Goal: Transaction & Acquisition: Download file/media

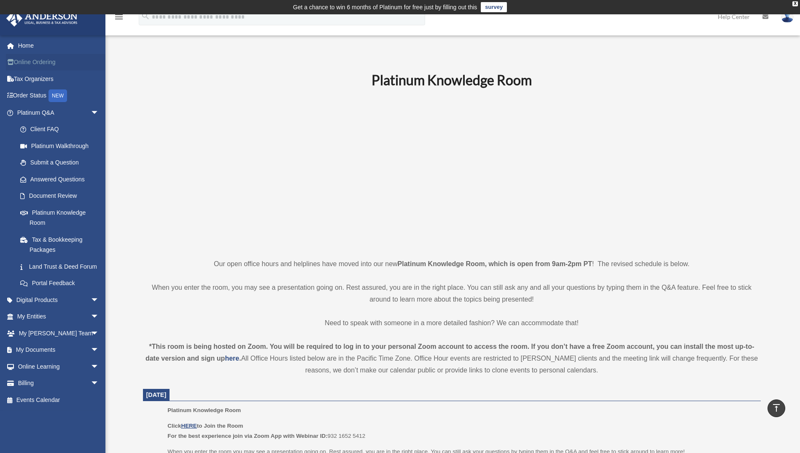
scroll to position [253, 0]
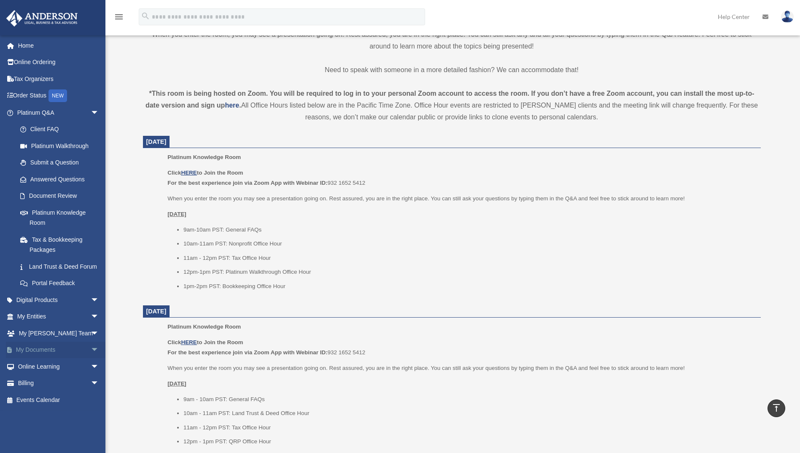
click at [79, 357] on link "My Documents arrow_drop_down" at bounding box center [59, 349] width 106 height 17
click at [91, 358] on span "arrow_drop_down" at bounding box center [99, 349] width 17 height 17
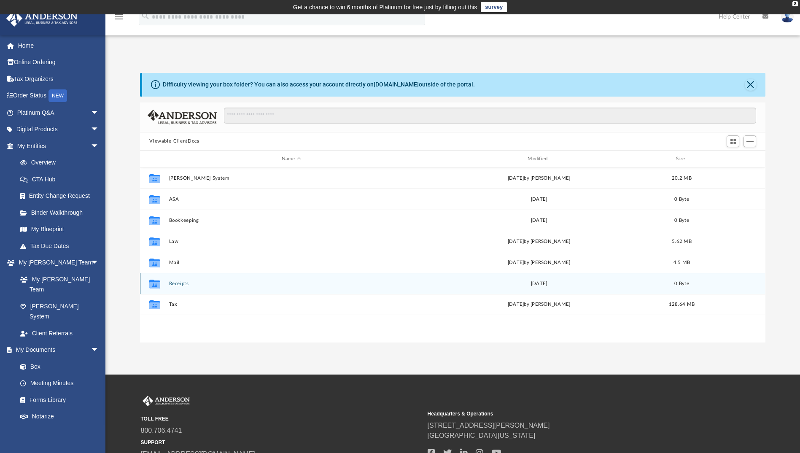
scroll to position [185, 619]
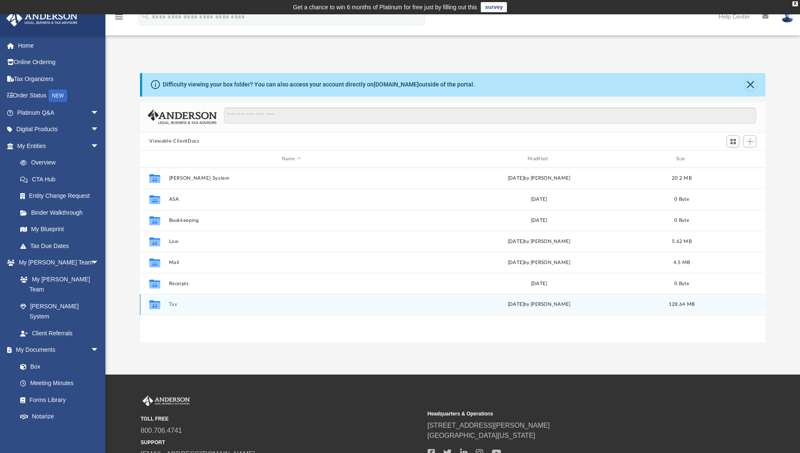
click at [175, 305] on button "Tax" at bounding box center [291, 304] width 244 height 5
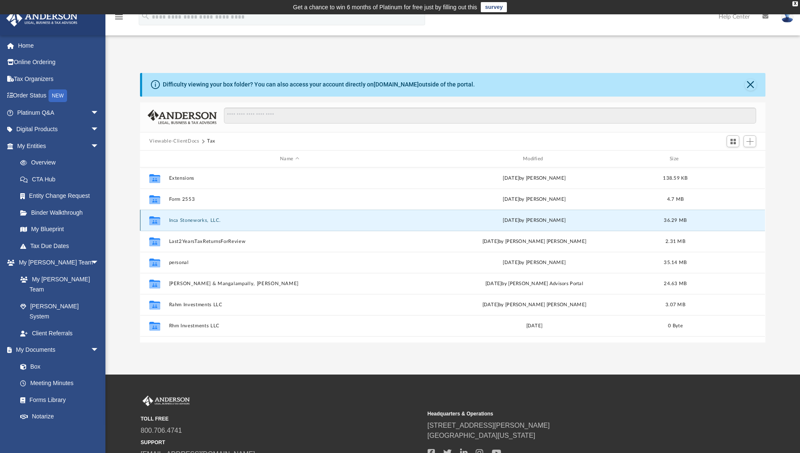
click at [198, 219] on button "Inca Stoneworks, LLC." at bounding box center [289, 219] width 241 height 5
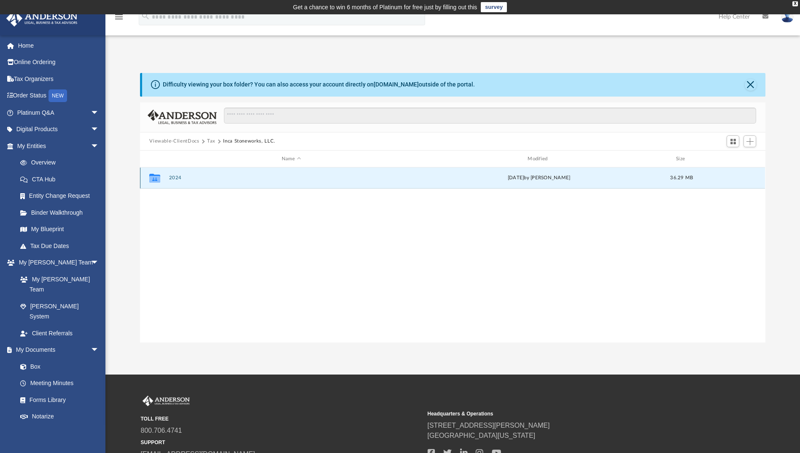
click at [179, 178] on button "2024" at bounding box center [291, 177] width 244 height 5
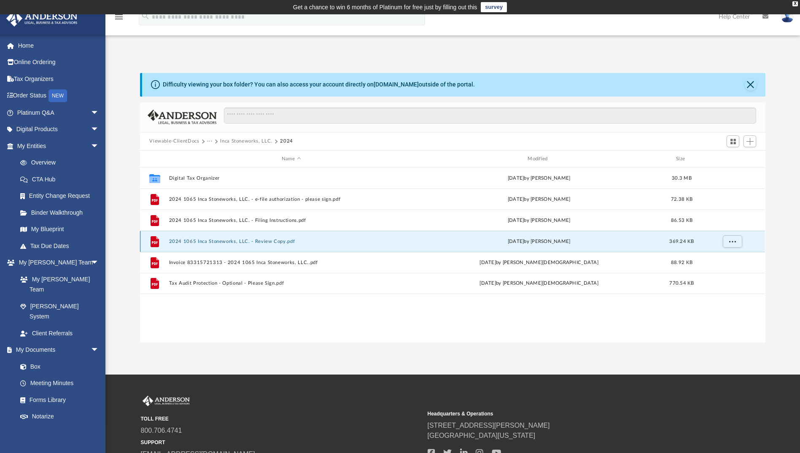
click at [251, 242] on button "2024 1065 Inca Stoneworks, LLC. - Review Copy.pdf" at bounding box center [291, 241] width 244 height 5
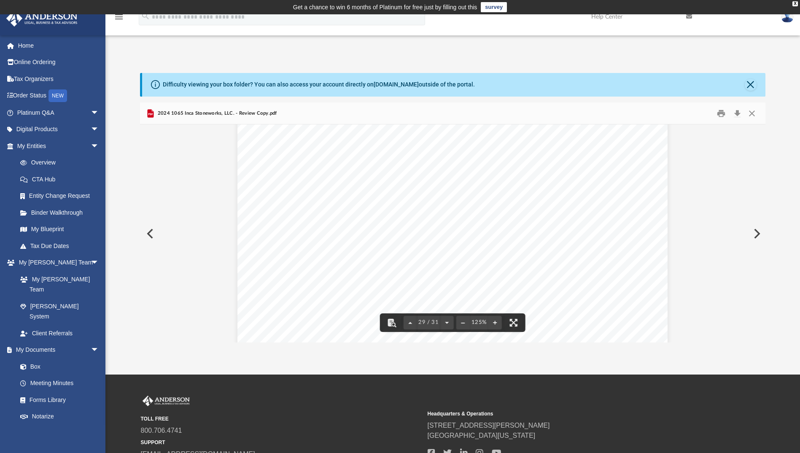
scroll to position [15889, 0]
